Goal: Navigation & Orientation: Find specific page/section

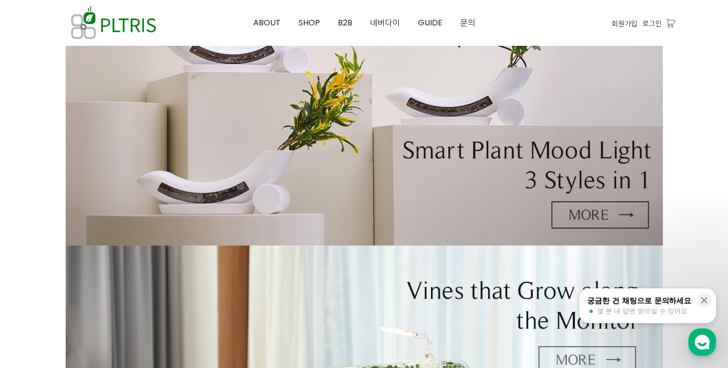
scroll to position [123, 0]
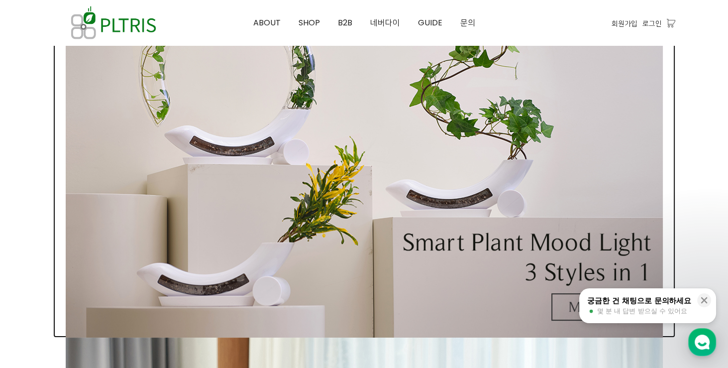
click at [504, 236] on img at bounding box center [364, 140] width 597 height 395
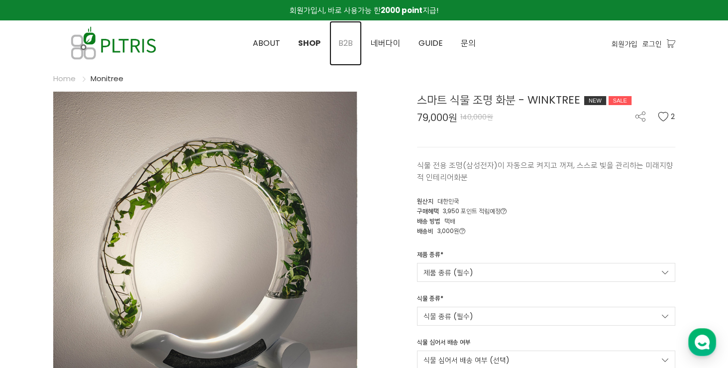
click at [351, 41] on span "B2B" at bounding box center [345, 42] width 14 height 11
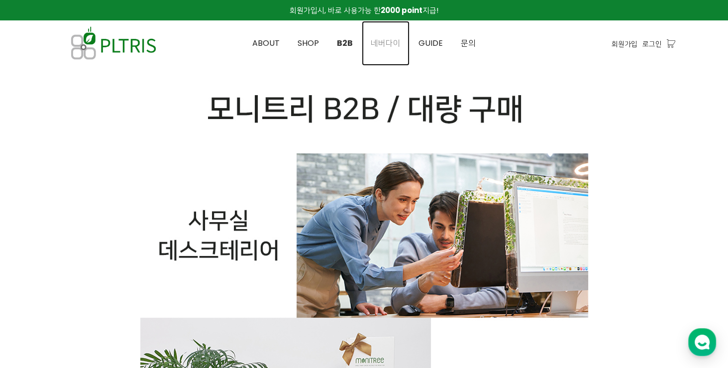
click at [392, 38] on span "네버다이" at bounding box center [386, 42] width 30 height 11
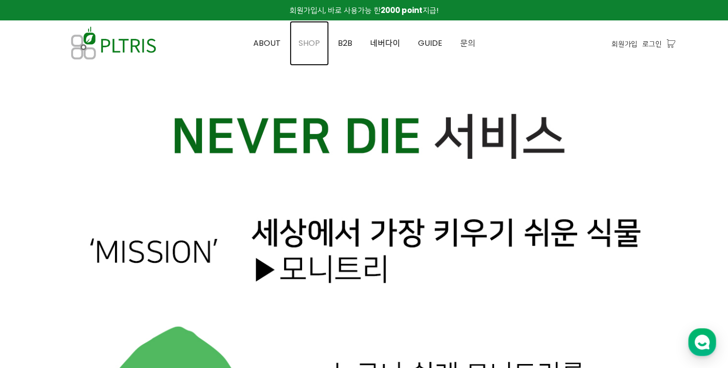
click at [315, 42] on span "SHOP" at bounding box center [309, 42] width 21 height 11
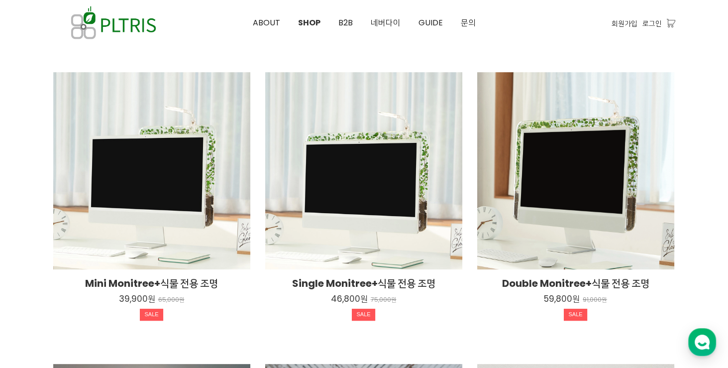
scroll to position [353, 0]
